Goal: Transaction & Acquisition: Purchase product/service

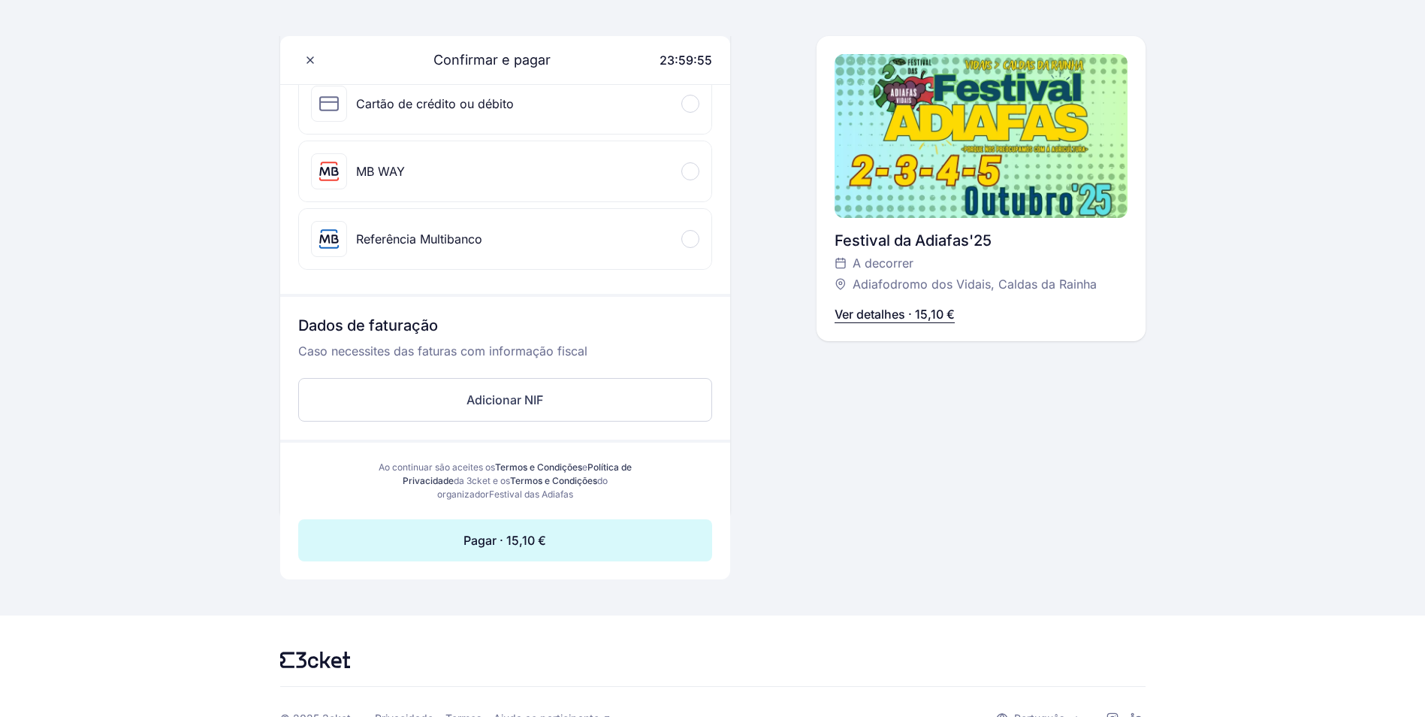
scroll to position [253, 0]
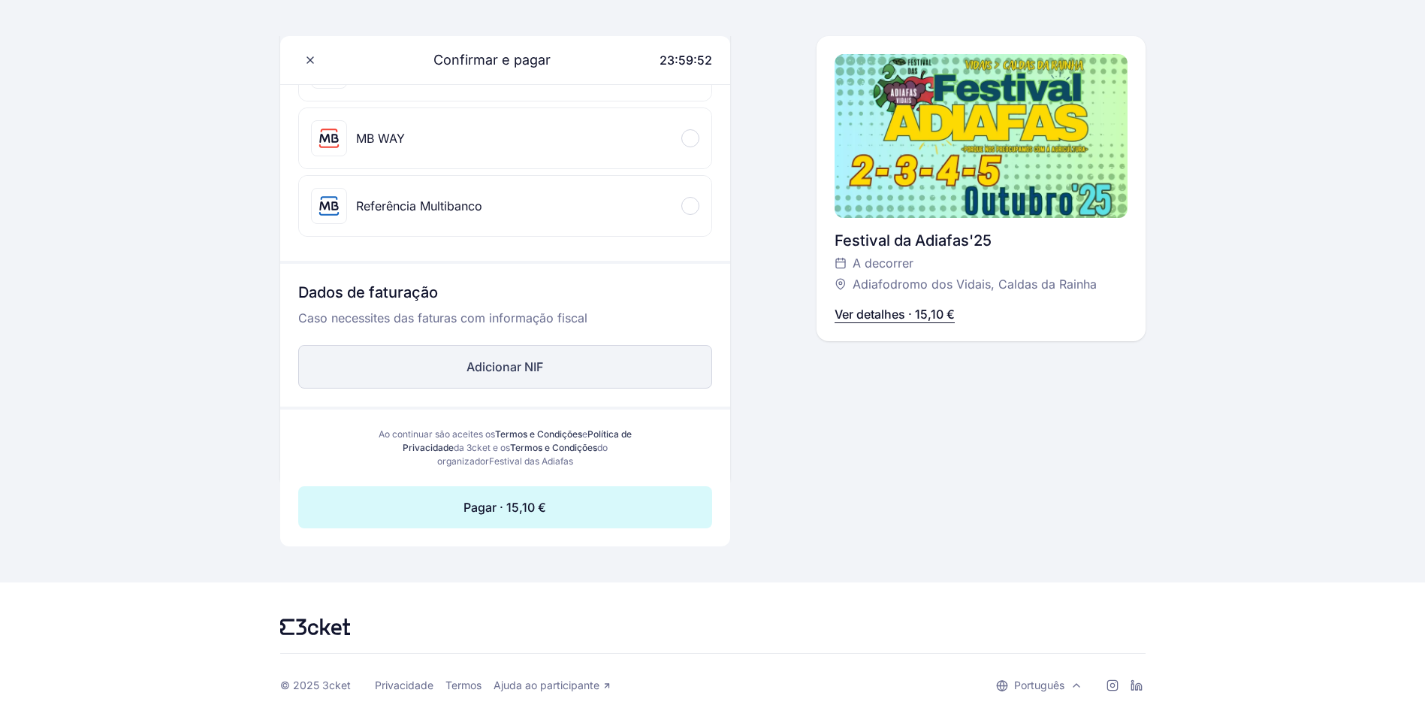
click at [497, 369] on button "Adicionar NIF" at bounding box center [505, 367] width 414 height 44
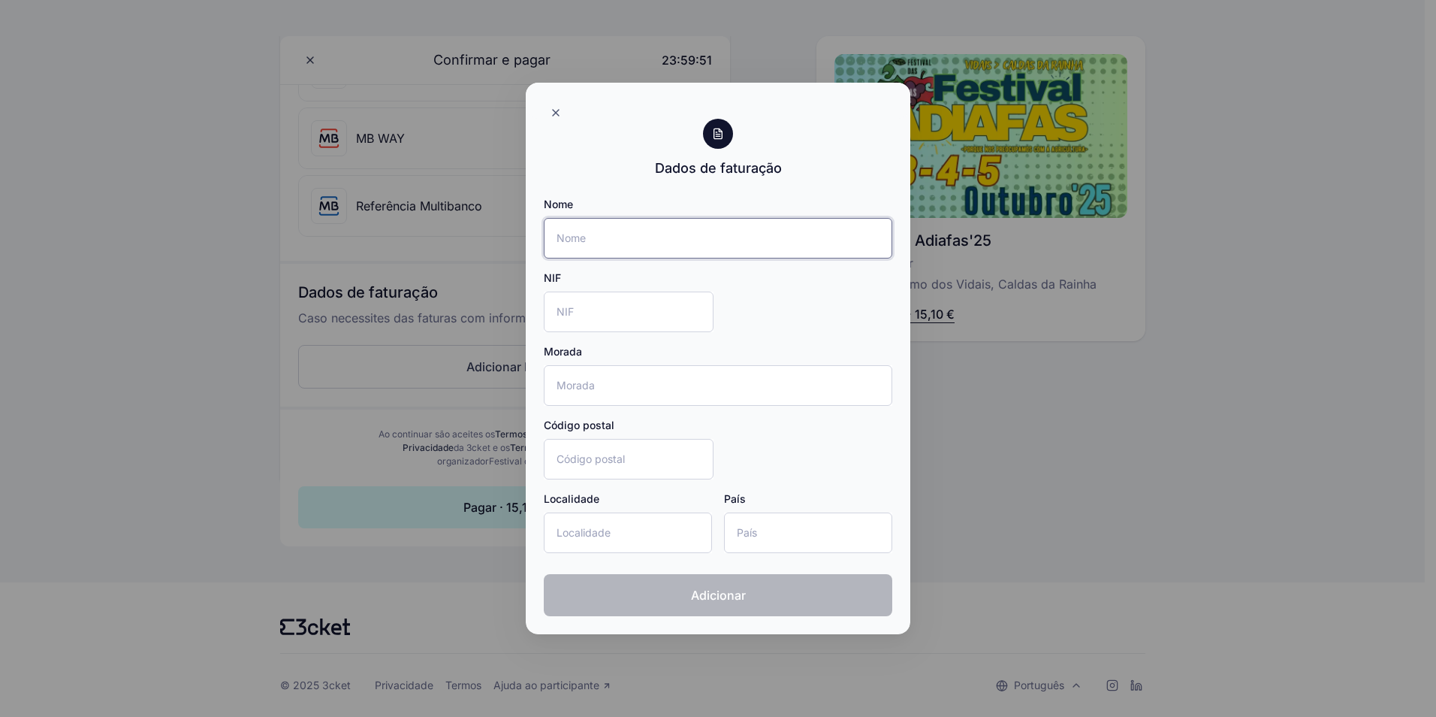
click at [619, 234] on input "Nome" at bounding box center [718, 238] width 349 height 41
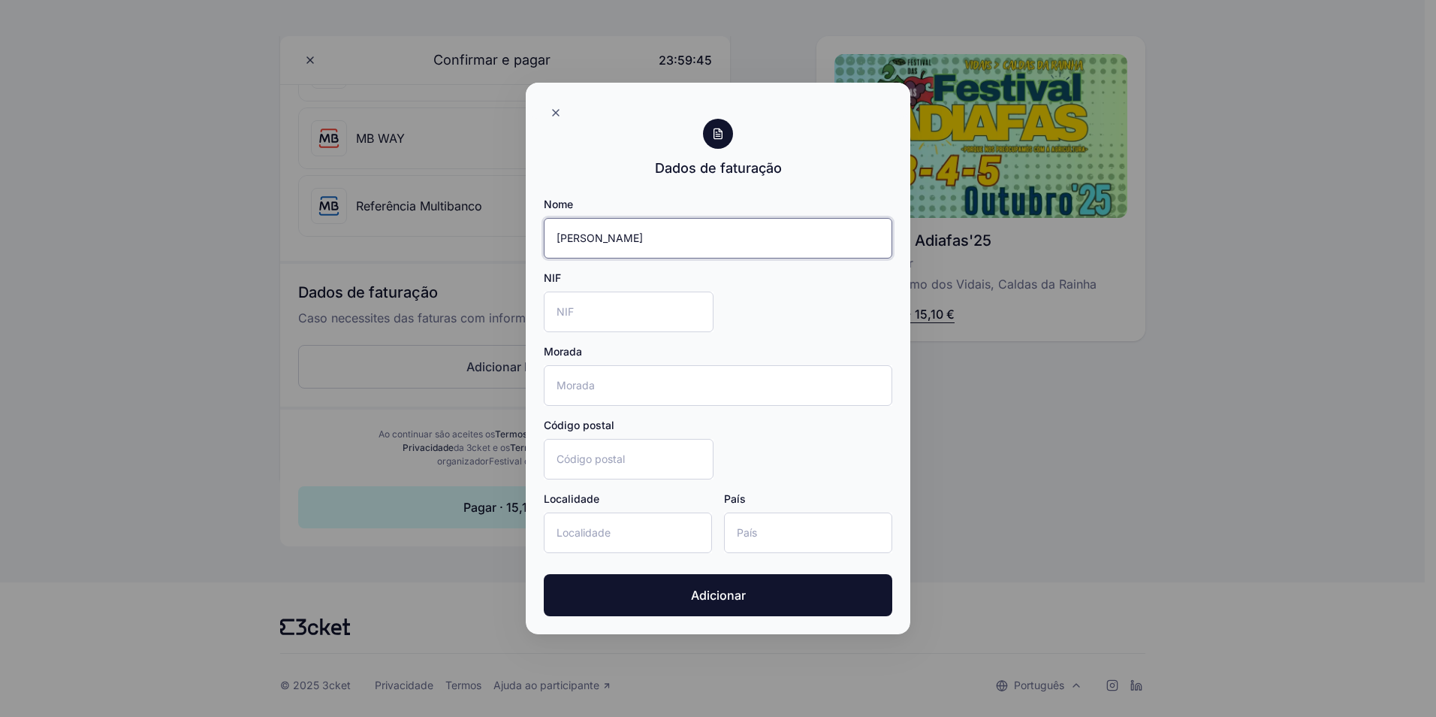
type input "[PERSON_NAME]"
click at [589, 315] on input "NIF" at bounding box center [629, 311] width 170 height 41
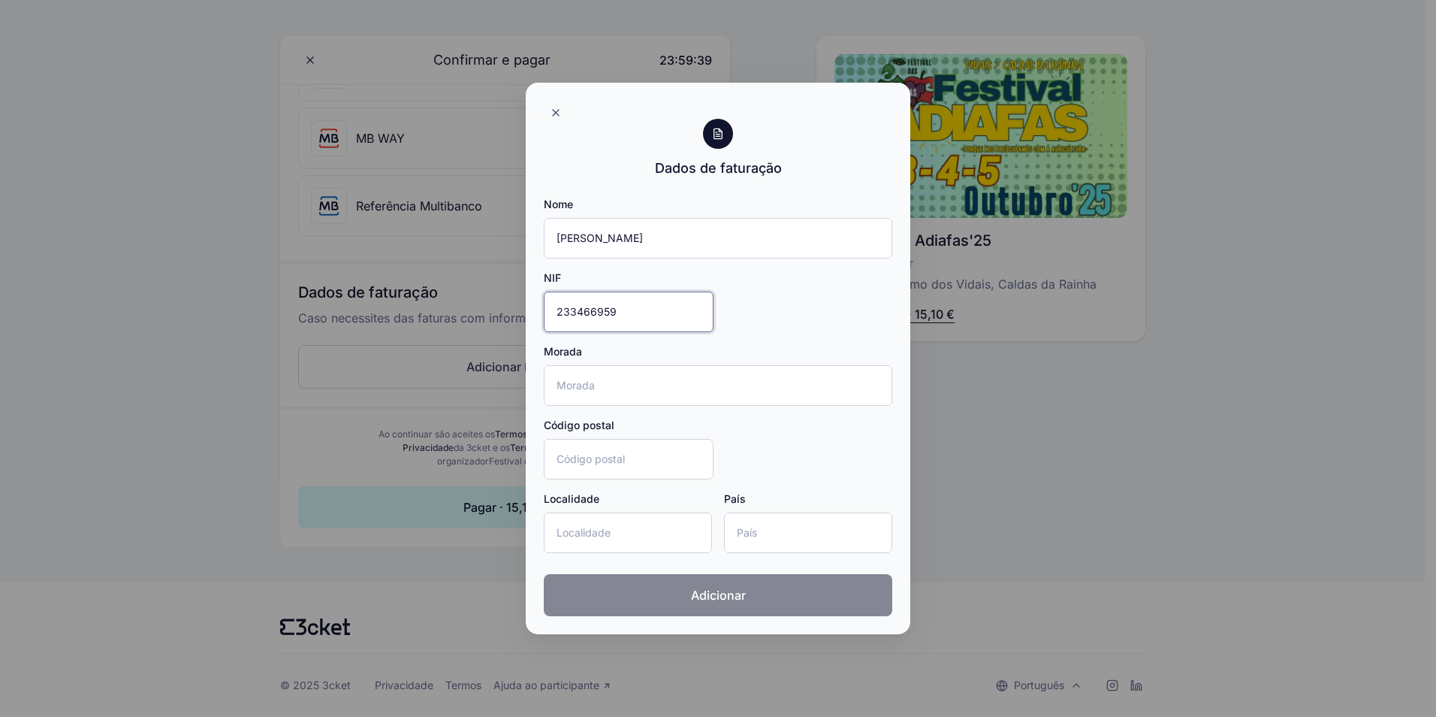
type input "233466959"
click at [743, 593] on span "Adicionar" at bounding box center [718, 595] width 55 height 18
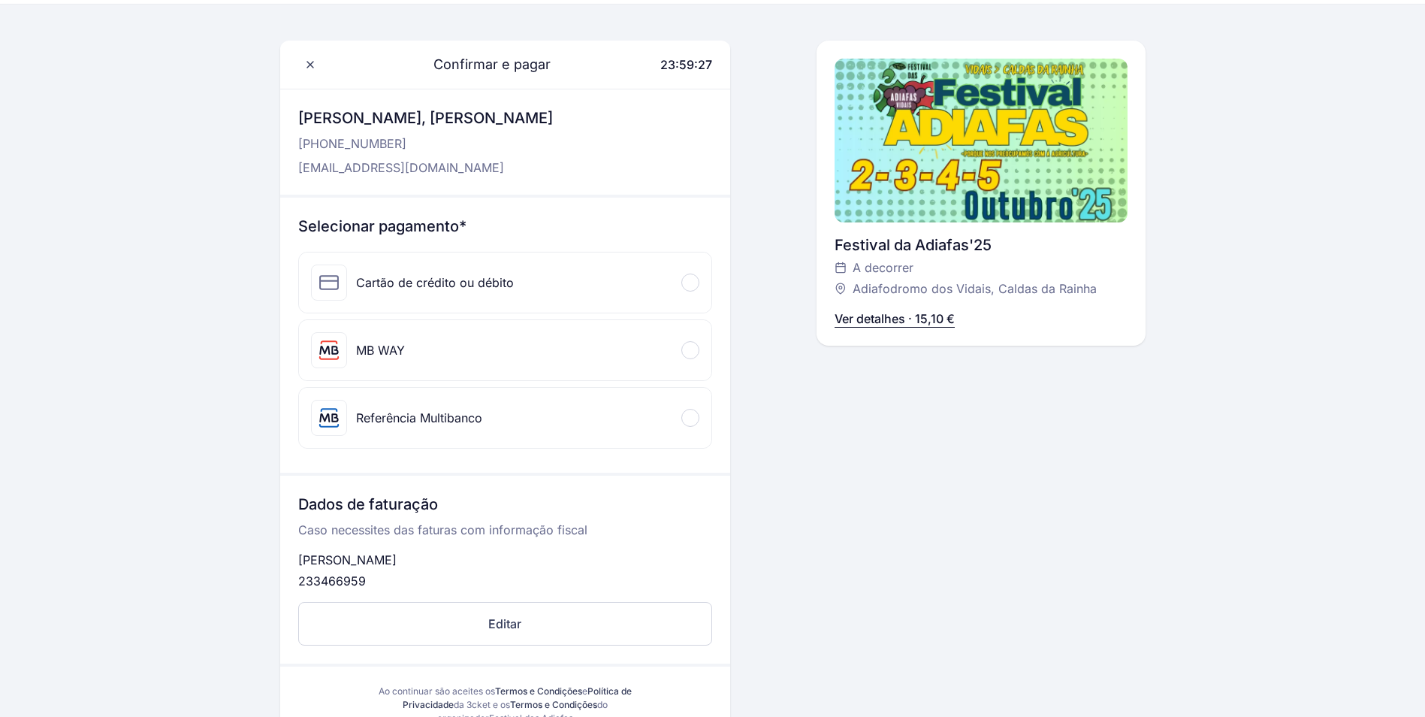
scroll to position [0, 0]
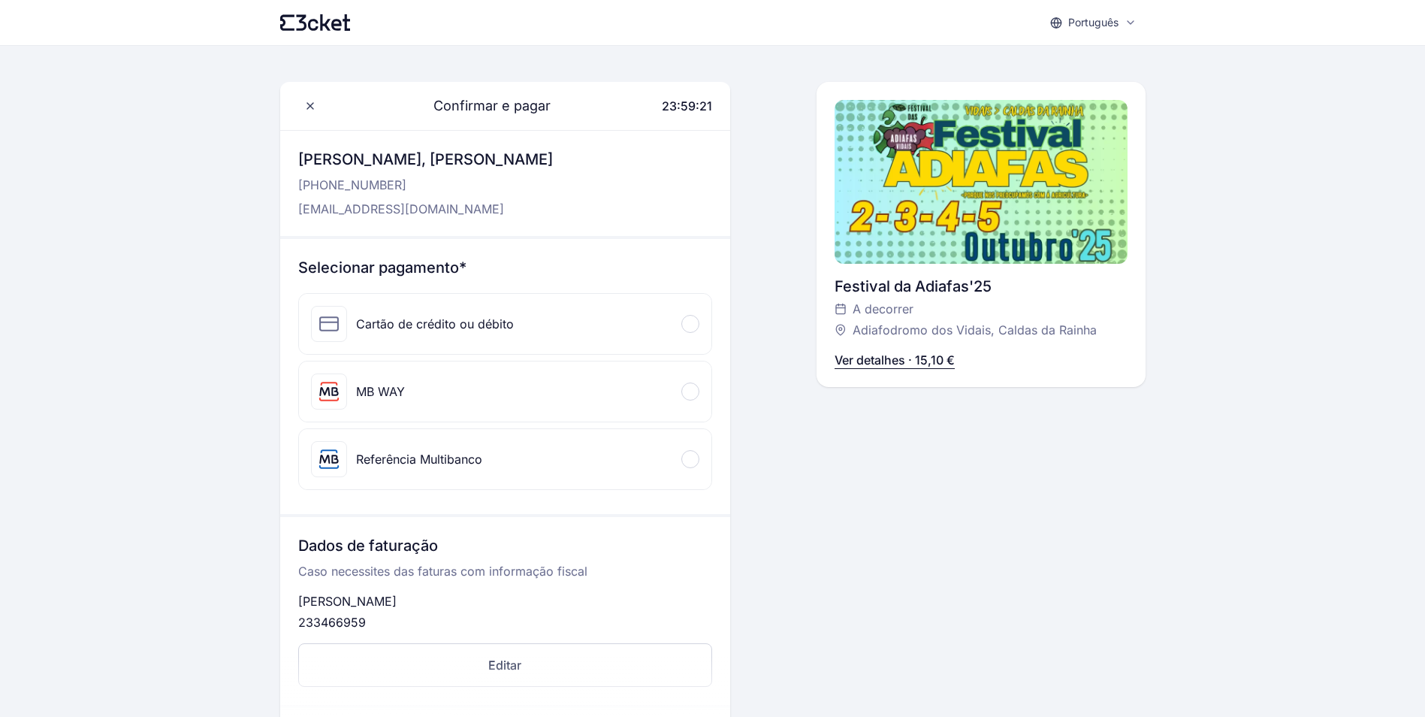
click at [688, 391] on span at bounding box center [689, 391] width 5 height 5
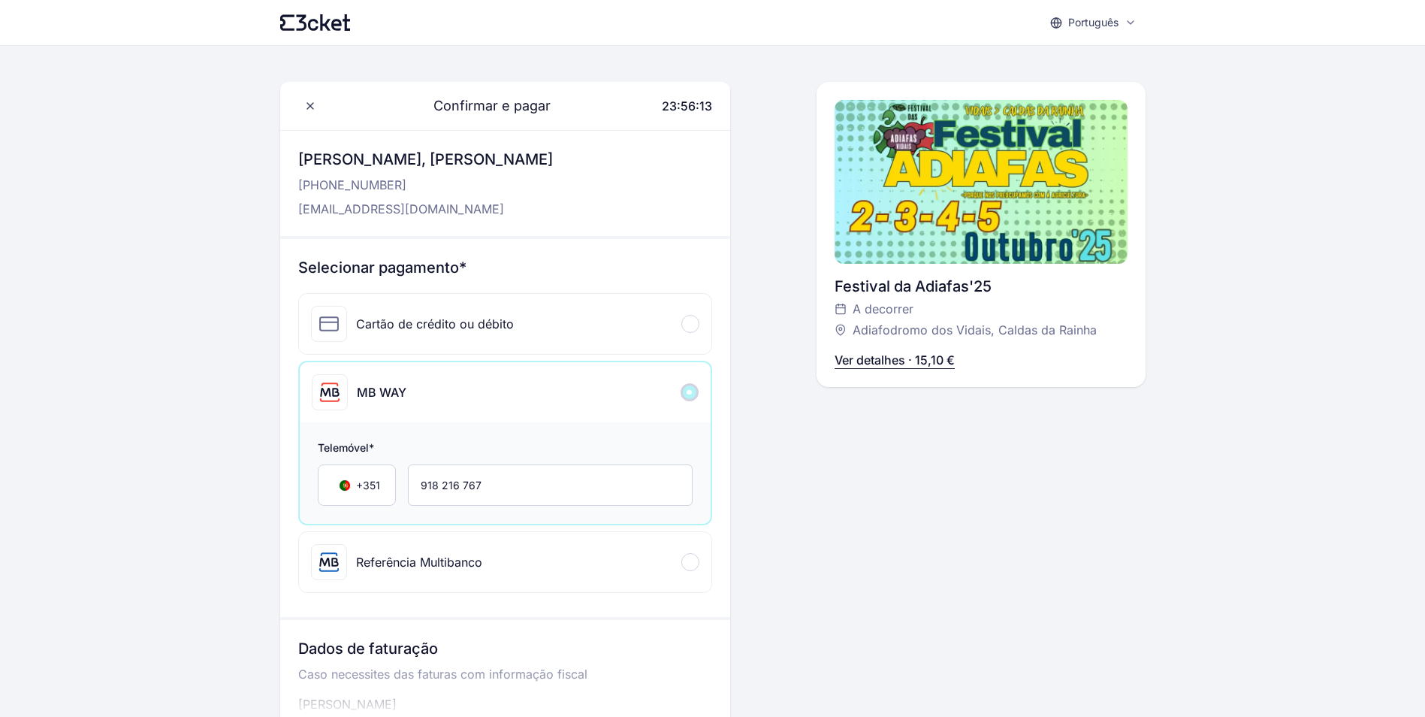
click at [864, 358] on p "Ver detalhes · 15,10 €" at bounding box center [894, 360] width 120 height 18
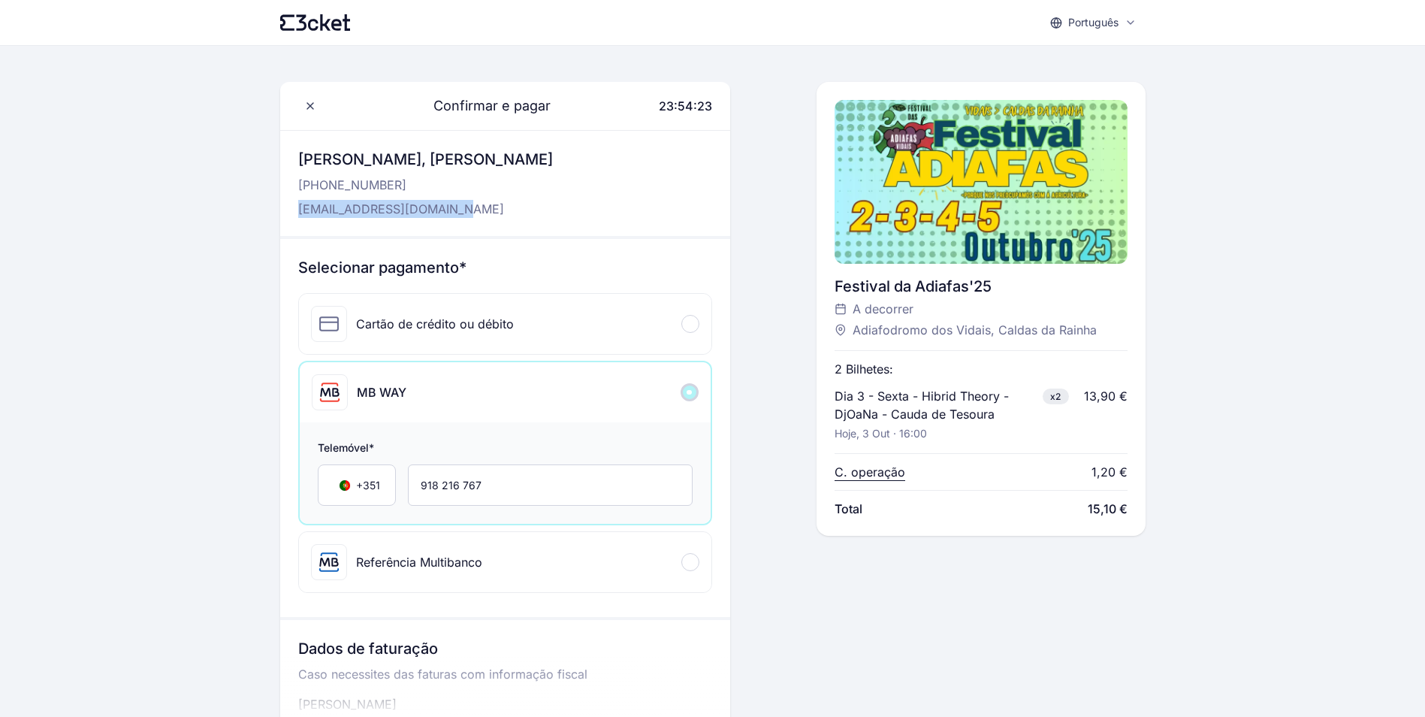
drag, startPoint x: 445, startPoint y: 209, endPoint x: 300, endPoint y: 212, distance: 145.7
click at [300, 212] on p "[EMAIL_ADDRESS][DOMAIN_NAME]" at bounding box center [425, 209] width 255 height 18
drag, startPoint x: 300, startPoint y: 212, endPoint x: 291, endPoint y: 213, distance: 8.4
click at [291, 213] on div "[PERSON_NAME], [PERSON_NAME] [PHONE_NUMBER] [EMAIL_ADDRESS][DOMAIN_NAME]" at bounding box center [505, 183] width 450 height 105
